Goal: Task Accomplishment & Management: Manage account settings

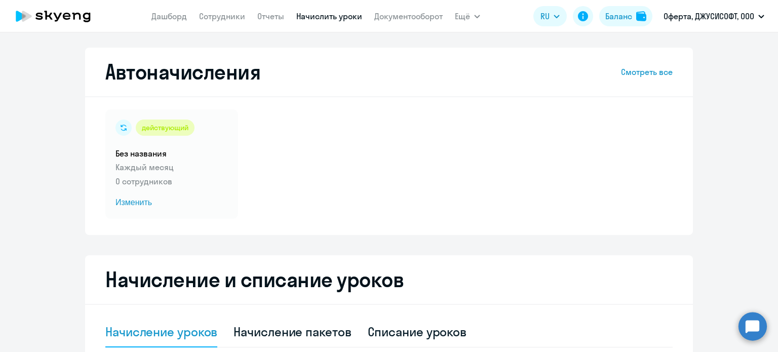
select select "10"
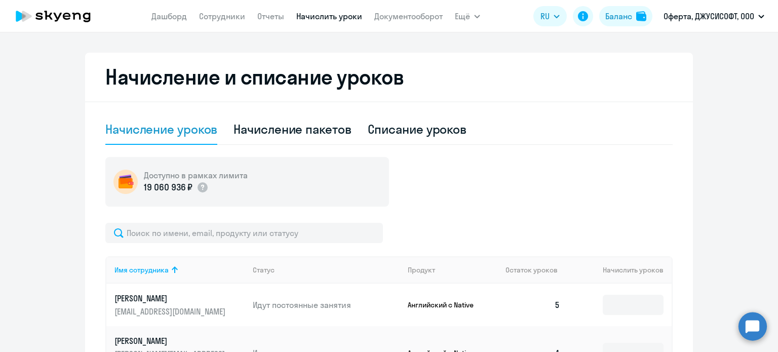
scroll to position [253, 0]
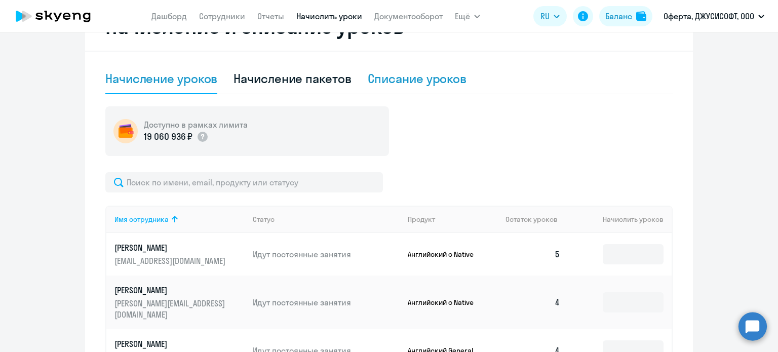
click at [368, 79] on div "Списание уроков" at bounding box center [417, 78] width 99 height 16
select select "10"
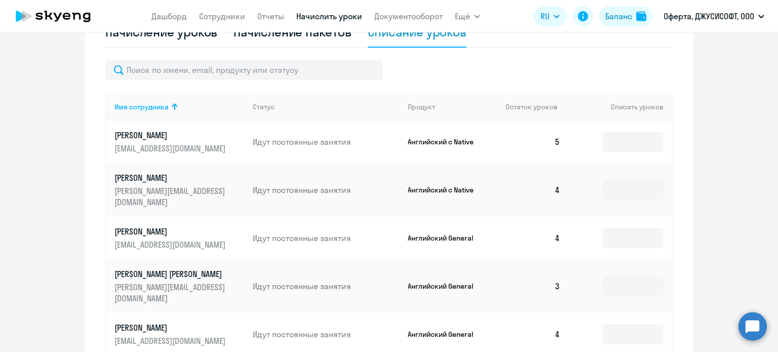
scroll to position [300, 0]
click at [629, 180] on input at bounding box center [633, 190] width 61 height 20
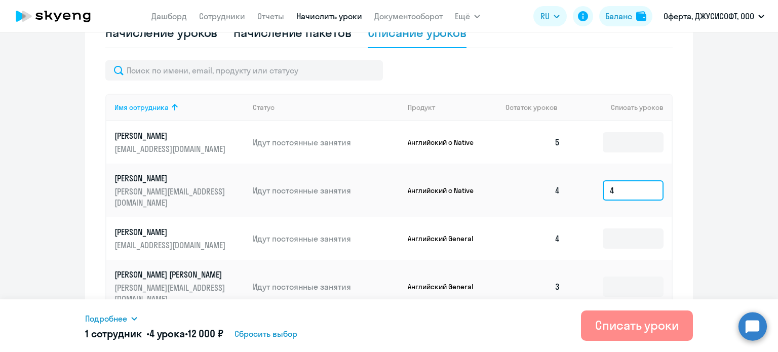
type input "4"
click at [637, 327] on div "Списать уроки" at bounding box center [637, 325] width 84 height 16
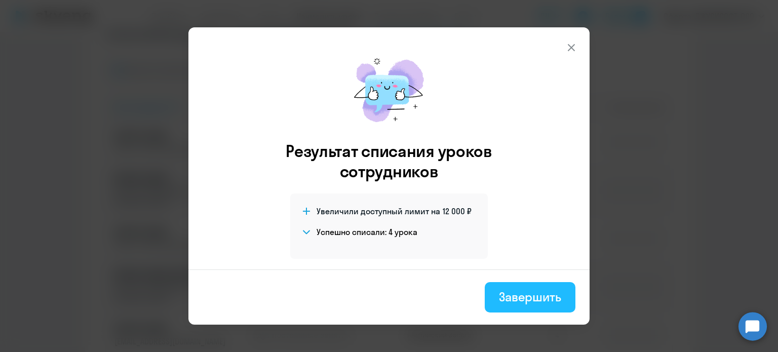
click at [522, 300] on div "Завершить" at bounding box center [530, 297] width 62 height 16
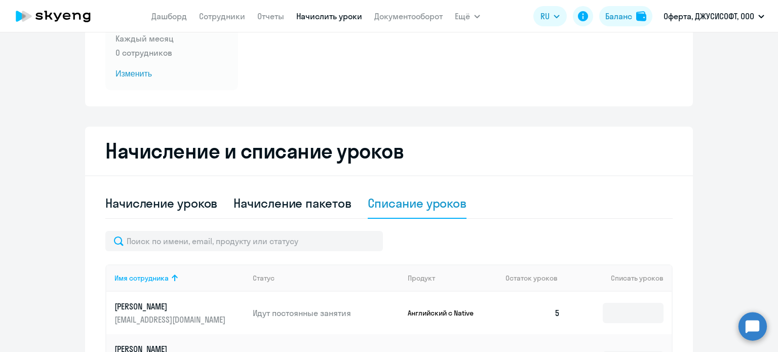
scroll to position [0, 0]
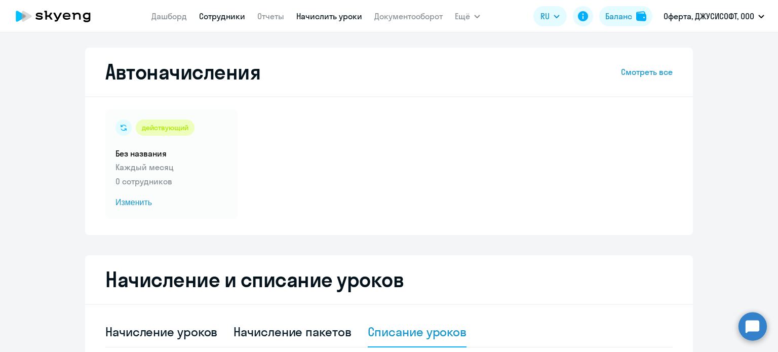
click at [209, 12] on link "Сотрудники" at bounding box center [222, 16] width 46 height 10
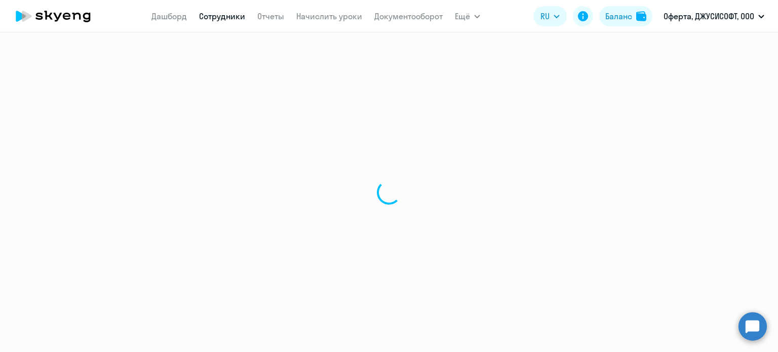
select select "30"
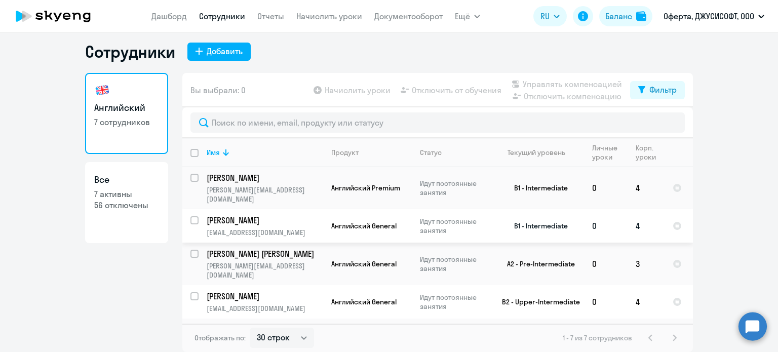
scroll to position [79, 0]
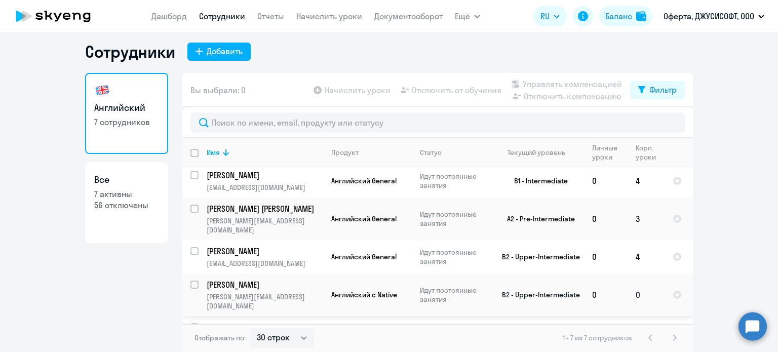
click at [191, 281] on input "select row 13257161" at bounding box center [201, 291] width 20 height 20
checkbox input "true"
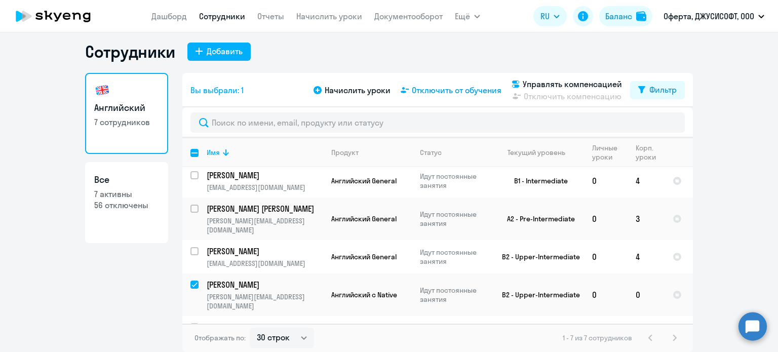
click at [433, 89] on span "Отключить от обучения" at bounding box center [457, 90] width 90 height 12
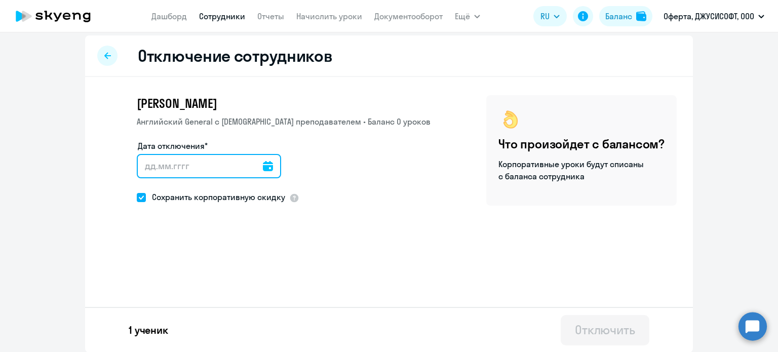
click at [221, 166] on input "Дата отключения*" at bounding box center [209, 166] width 144 height 24
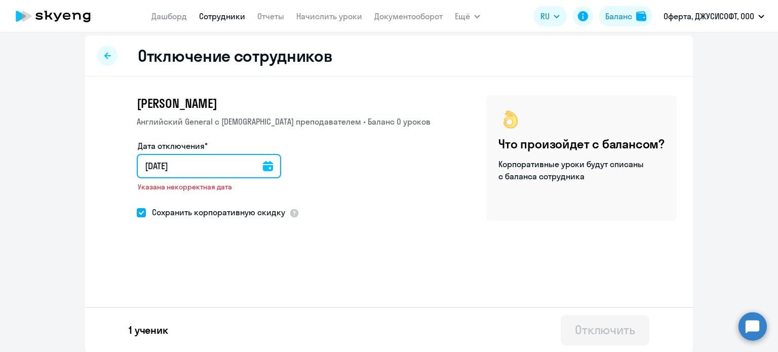
type input "[DATE]"
click at [150, 166] on input "[DATE]" at bounding box center [211, 166] width 148 height 24
type input "20.92.025"
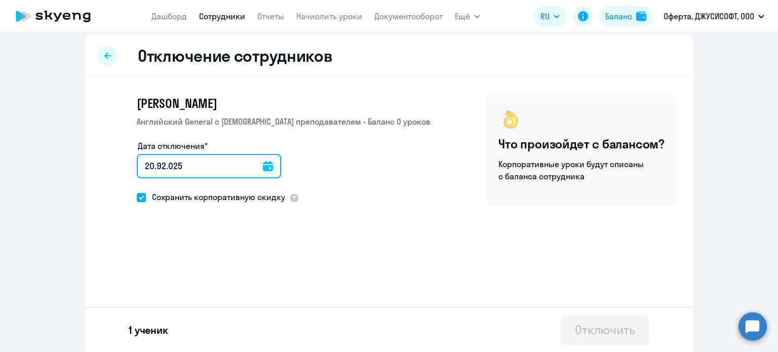
type input "[DATE]"
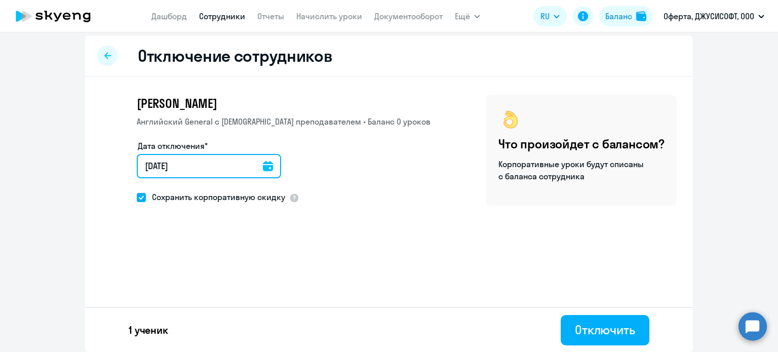
type input "[DATE]"
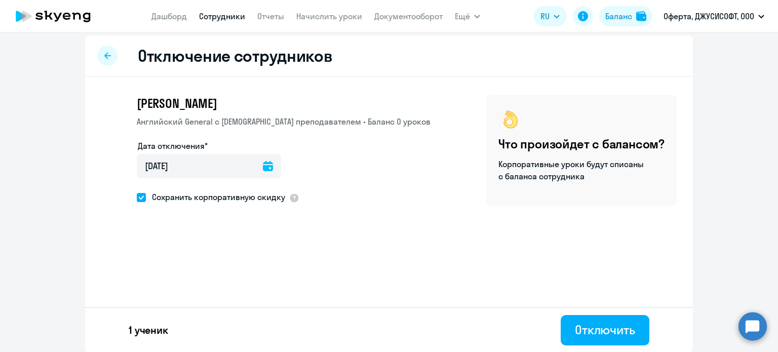
click at [341, 159] on div "Дата отключения* [DATE] [DATE]" at bounding box center [284, 165] width 294 height 51
click at [601, 331] on div "Отключить" at bounding box center [605, 330] width 60 height 16
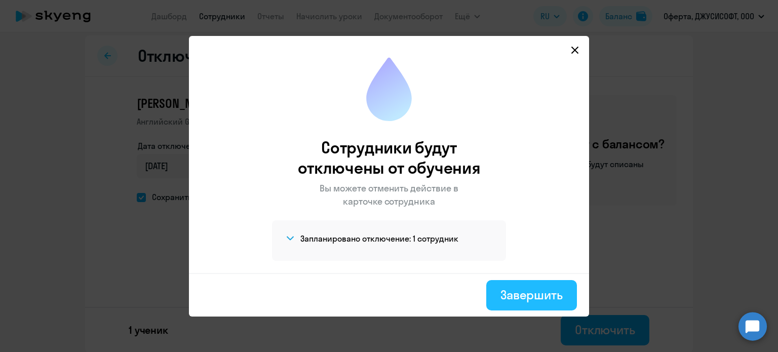
click at [515, 293] on div "Завершить" at bounding box center [532, 295] width 62 height 16
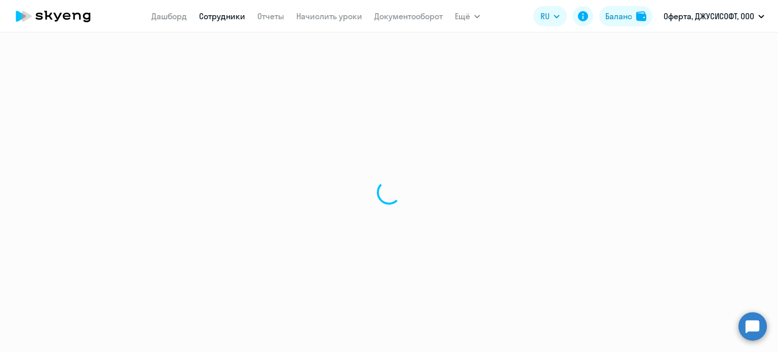
select select "30"
